Goal: Complete application form: Complete application form

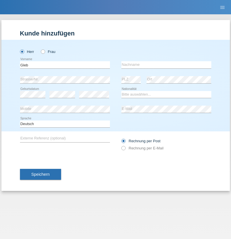
type input "Gleb"
click at [166, 65] on input "text" at bounding box center [167, 64] width 90 height 7
type input "Schneider"
select select "DE"
select select "C"
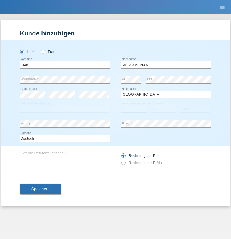
select select "01"
select select "09"
select select "2021"
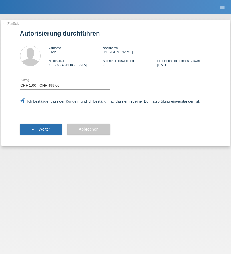
select select "1"
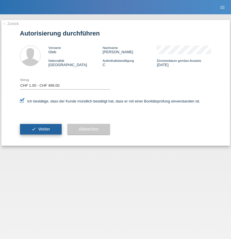
click at [41, 129] on span "Weiter" at bounding box center [44, 129] width 12 height 5
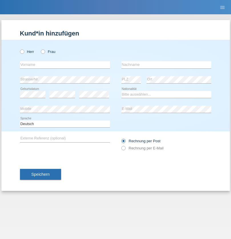
radio input "true"
click at [65, 65] on input "text" at bounding box center [65, 64] width 90 height 7
type input "[PERSON_NAME]"
click at [166, 65] on input "text" at bounding box center [167, 64] width 90 height 7
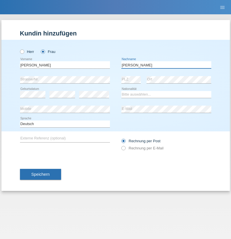
type input "[PERSON_NAME]"
select select "CH"
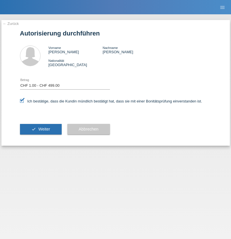
select select "1"
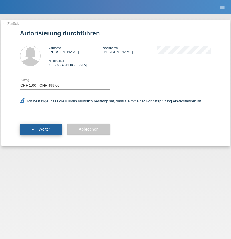
click at [41, 129] on span "Weiter" at bounding box center [44, 129] width 12 height 5
